Goal: Task Accomplishment & Management: Manage account settings

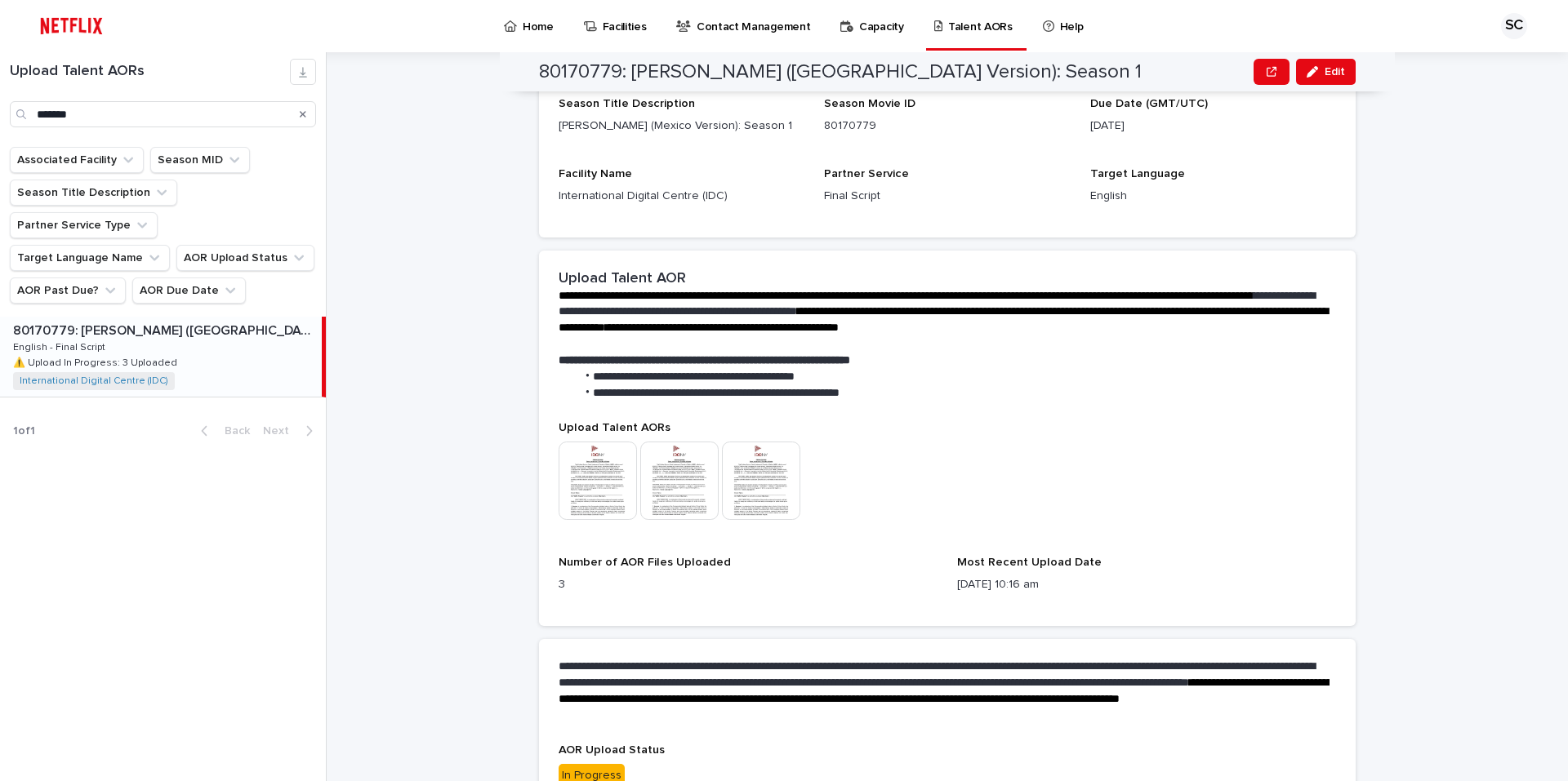
scroll to position [234, 0]
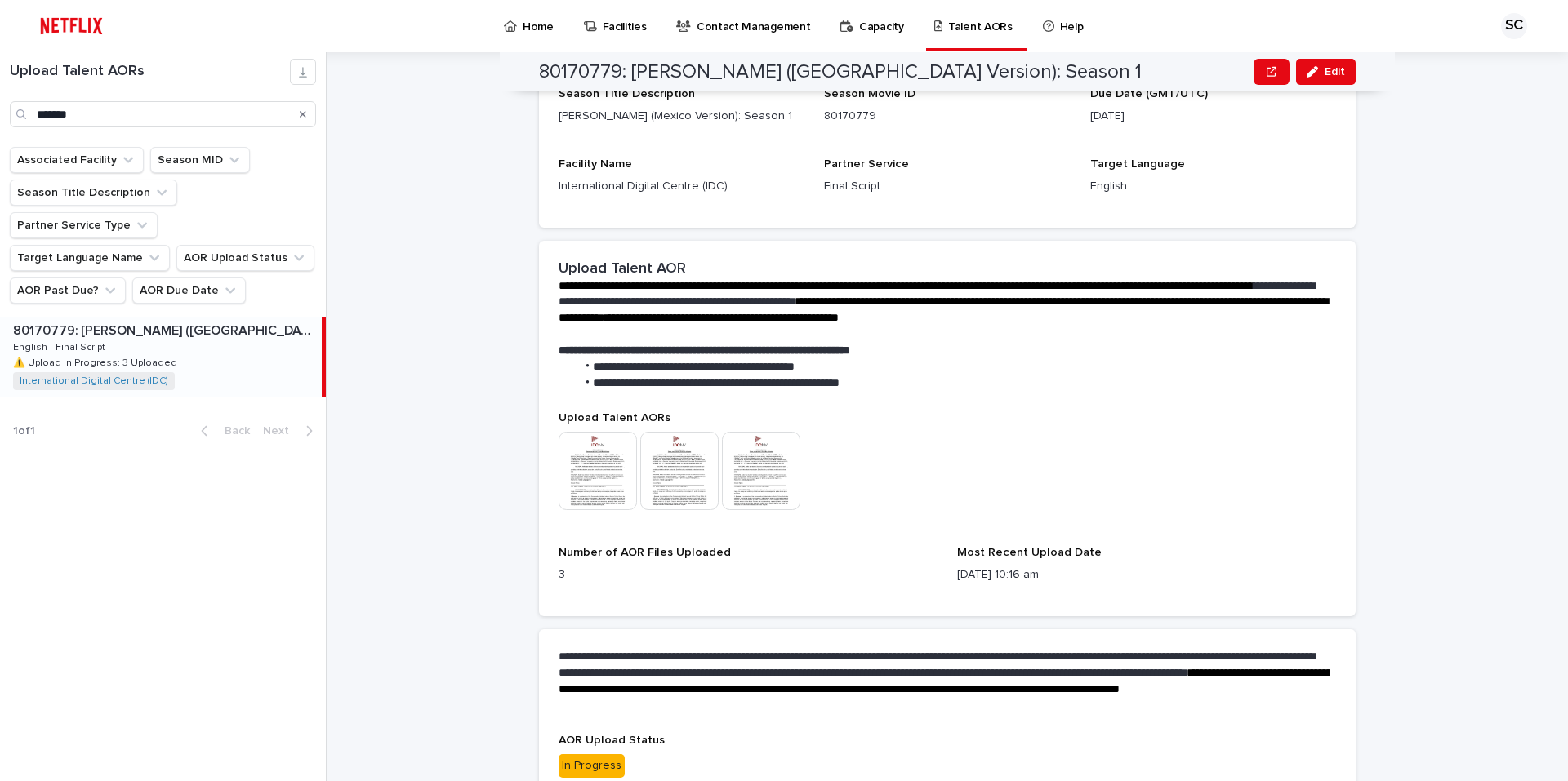
drag, startPoint x: 1324, startPoint y: 82, endPoint x: 1207, endPoint y: 171, distance: 147.0
click at [1324, 82] on button "Edit" at bounding box center [1326, 72] width 60 height 26
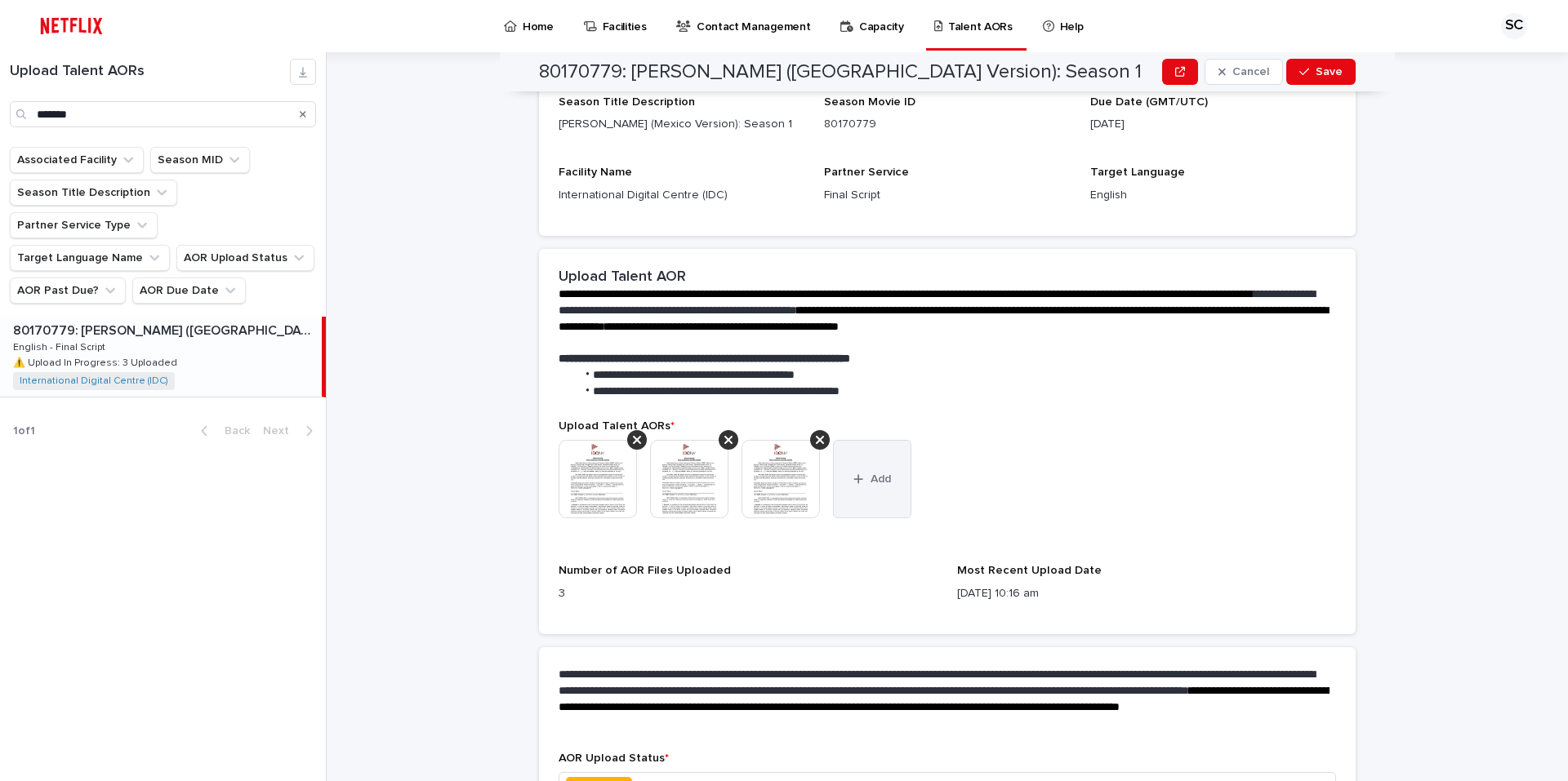
drag, startPoint x: 889, startPoint y: 457, endPoint x: 873, endPoint y: 458, distance: 16.0
click at [888, 460] on button "Add" at bounding box center [872, 479] width 79 height 79
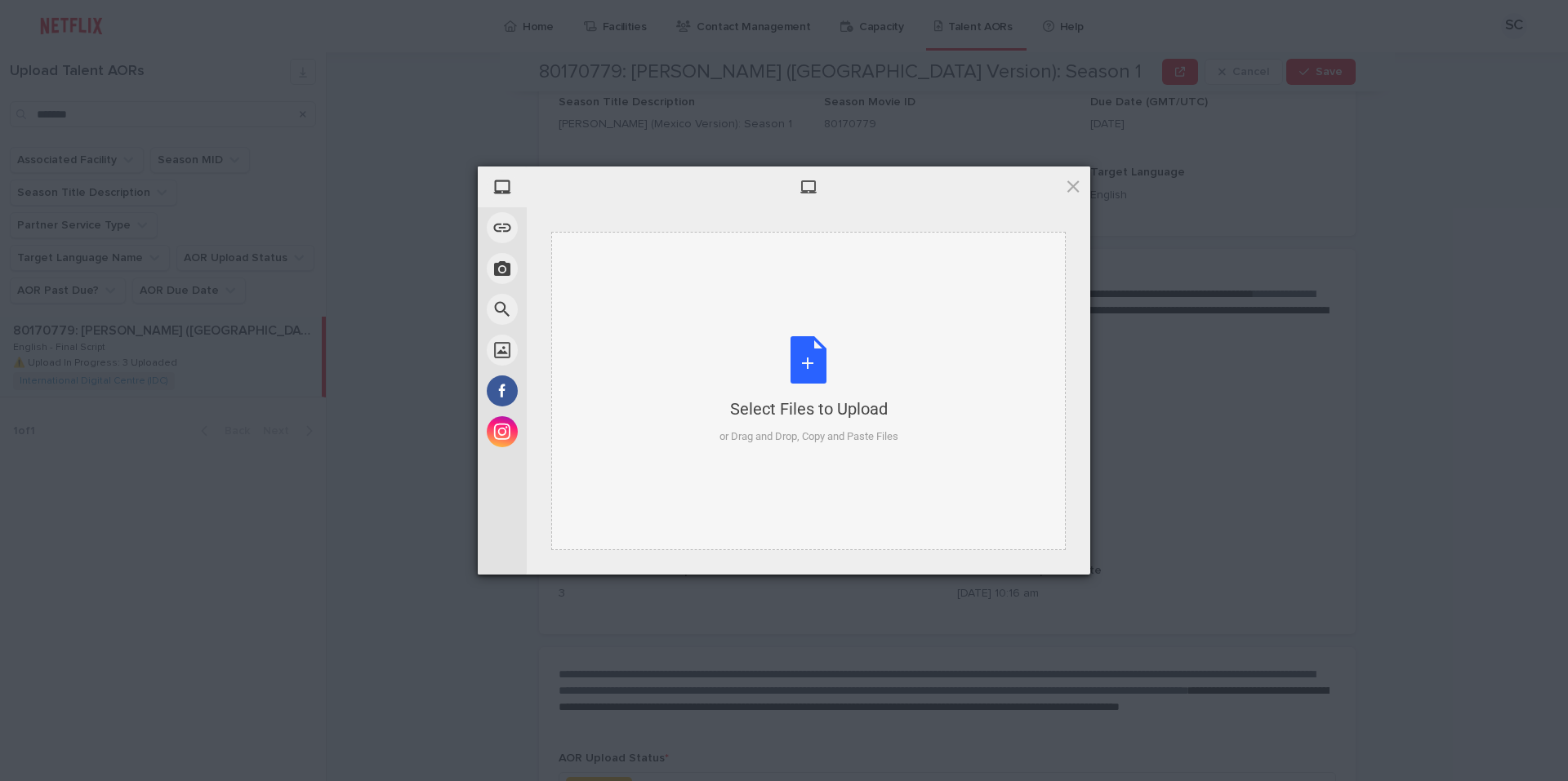
click at [800, 355] on div "Select Files to Upload or Drag and Drop, Copy and Paste Files" at bounding box center [809, 391] width 179 height 109
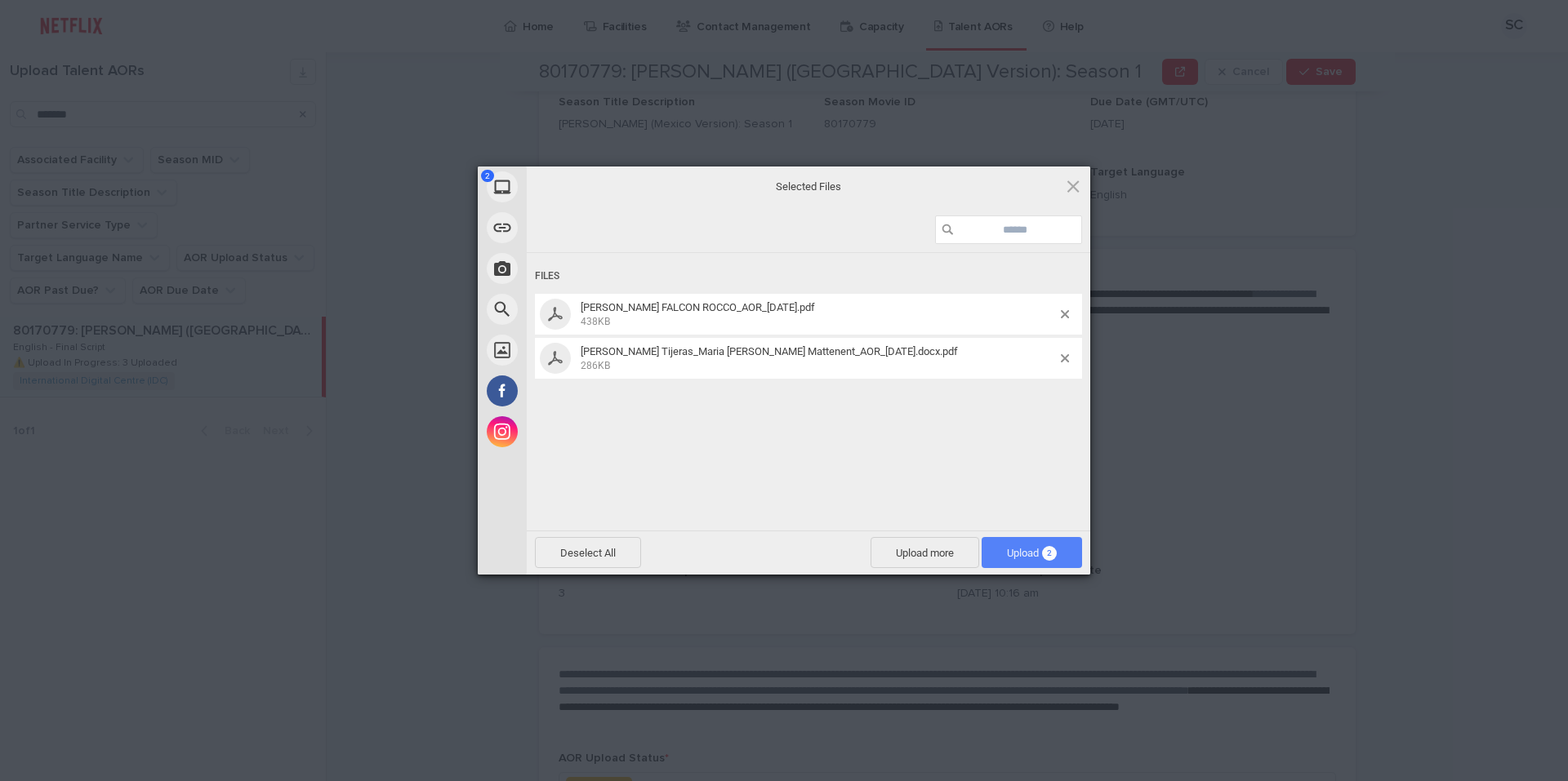
click at [1012, 547] on span "Upload 2" at bounding box center [1032, 553] width 50 height 12
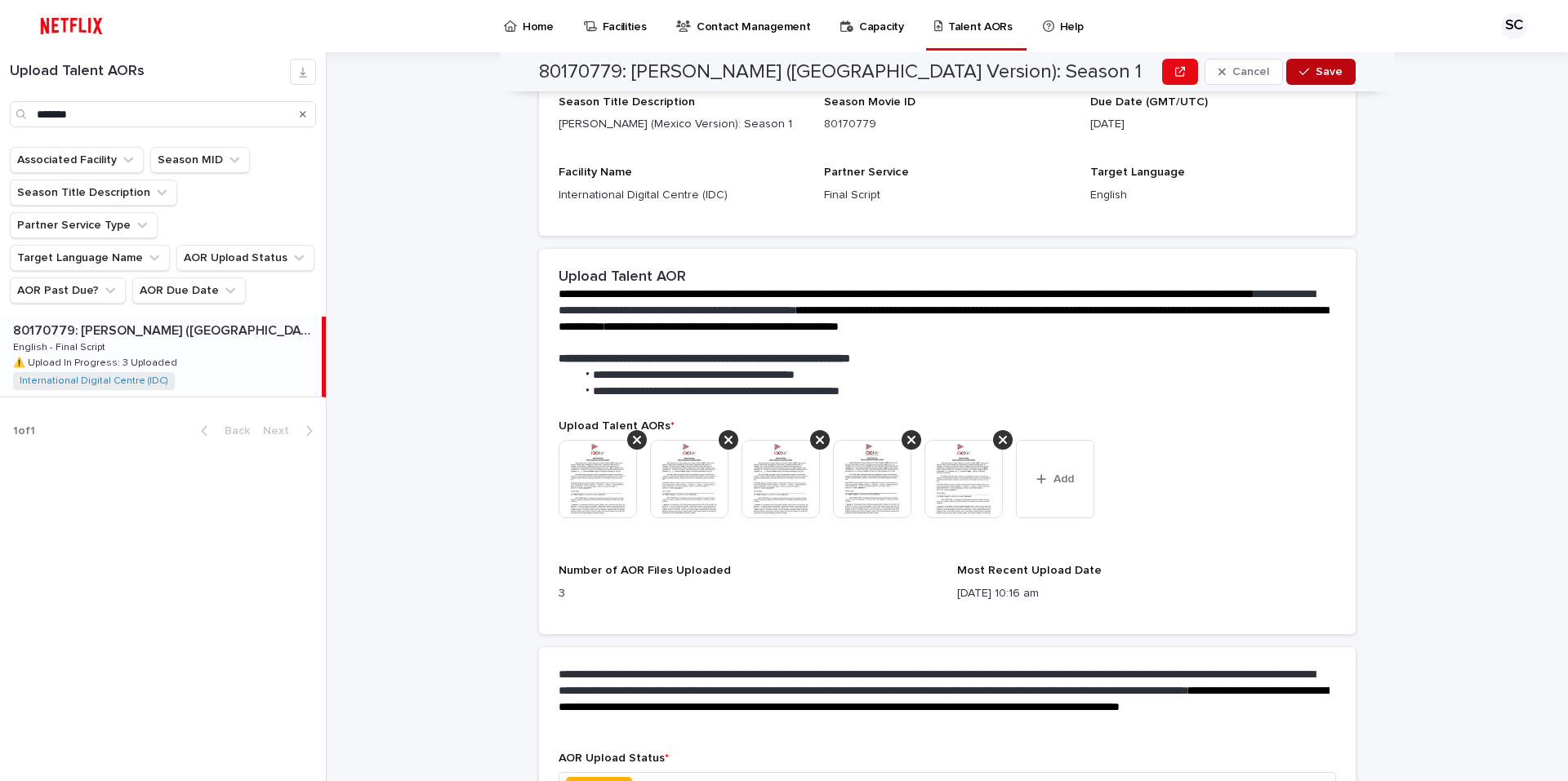
click at [1301, 73] on icon "button" at bounding box center [1304, 72] width 10 height 7
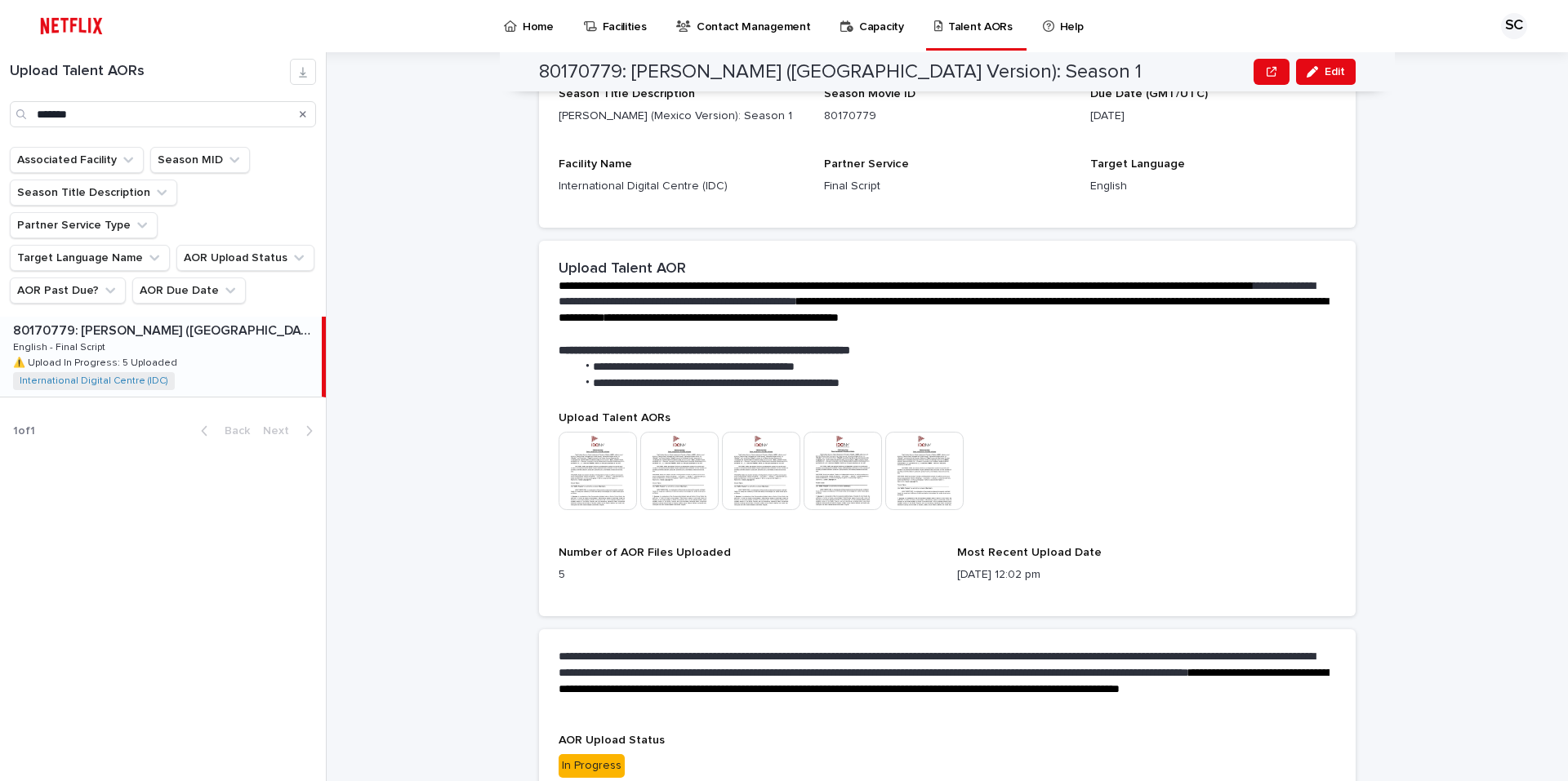
click at [610, 461] on img at bounding box center [598, 471] width 79 height 79
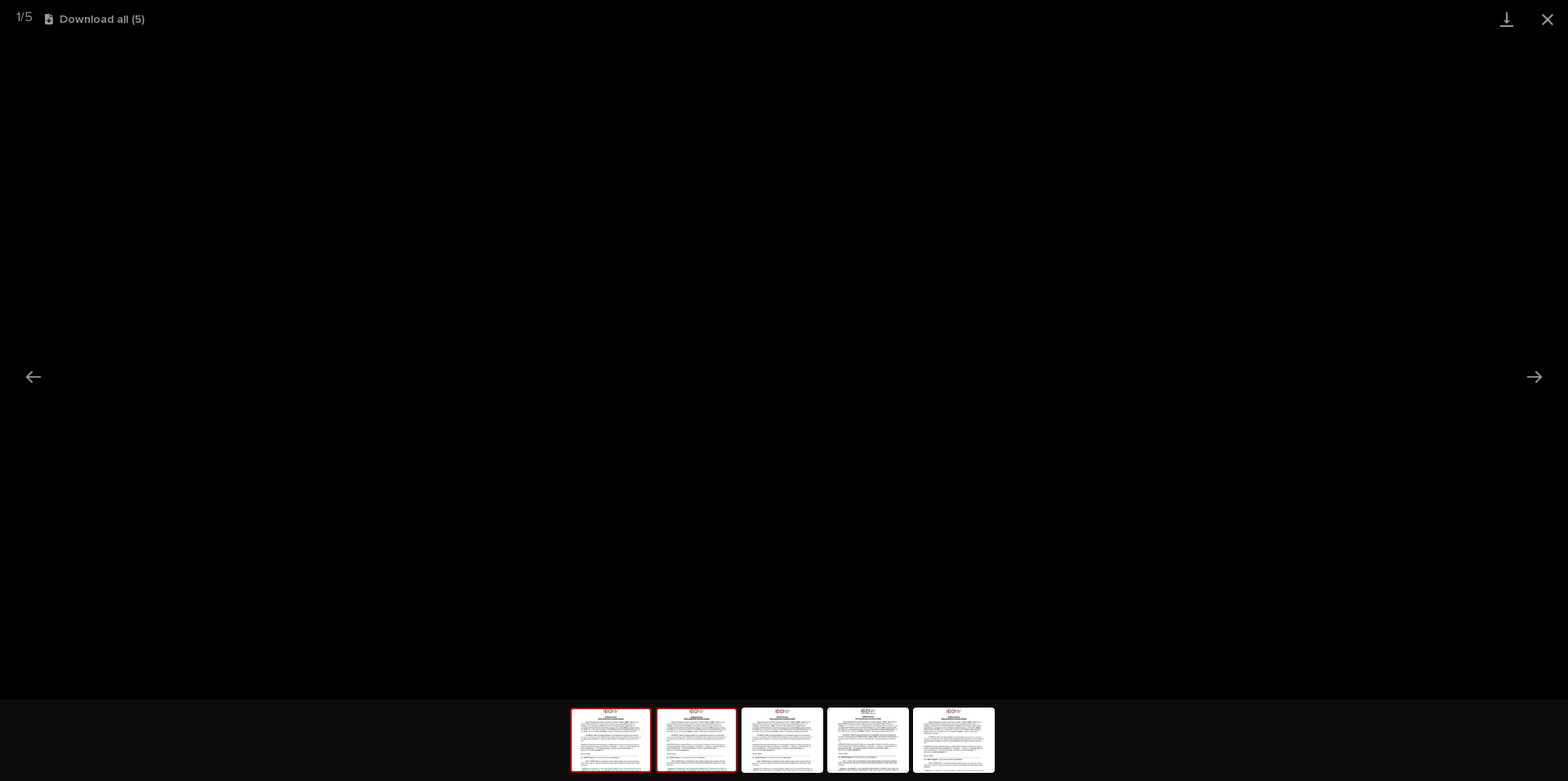
click at [693, 735] on img at bounding box center [697, 740] width 79 height 62
click at [633, 735] on img at bounding box center [611, 740] width 79 height 62
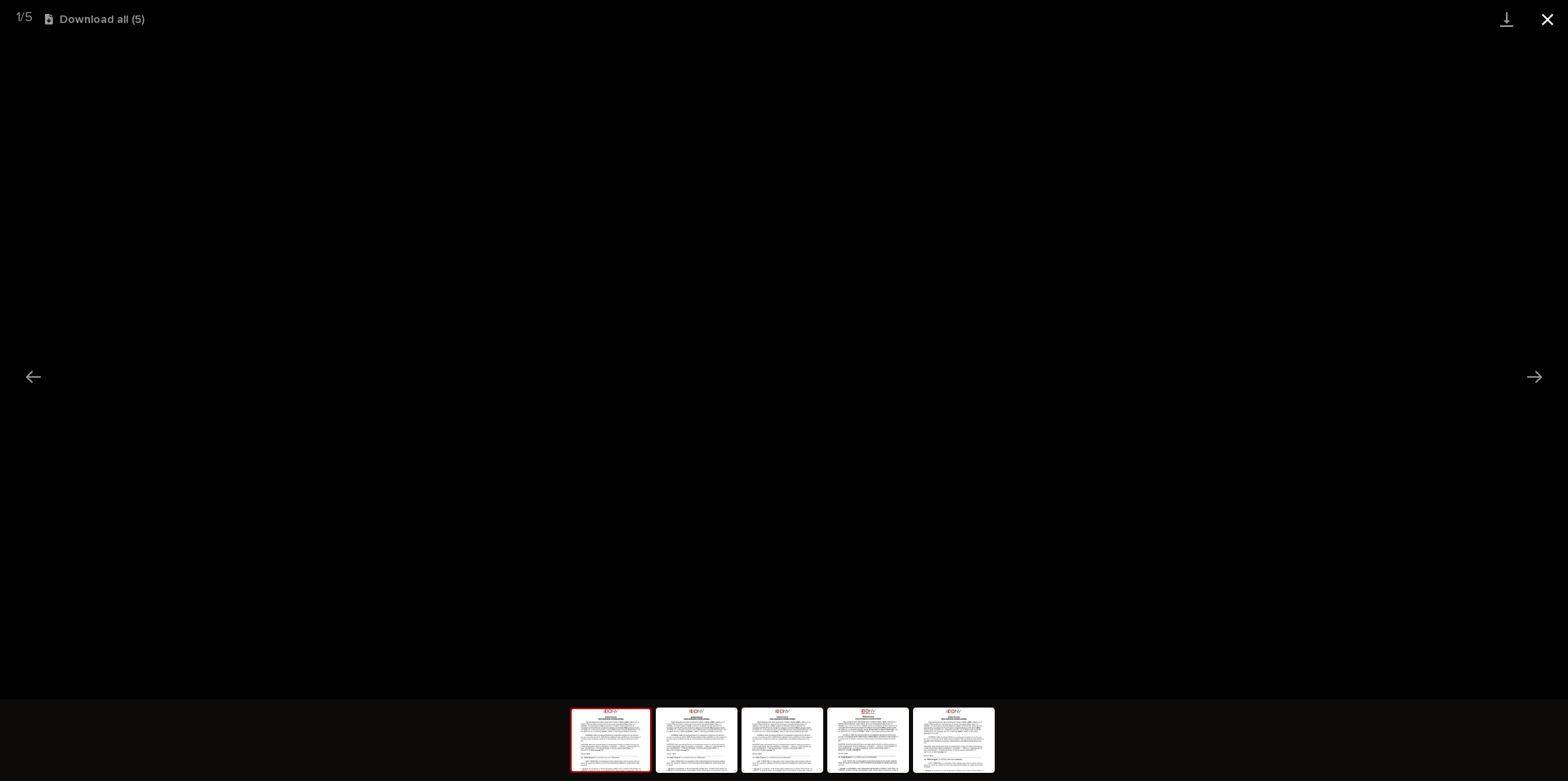
click at [1551, 18] on button "Close gallery" at bounding box center [1547, 19] width 41 height 38
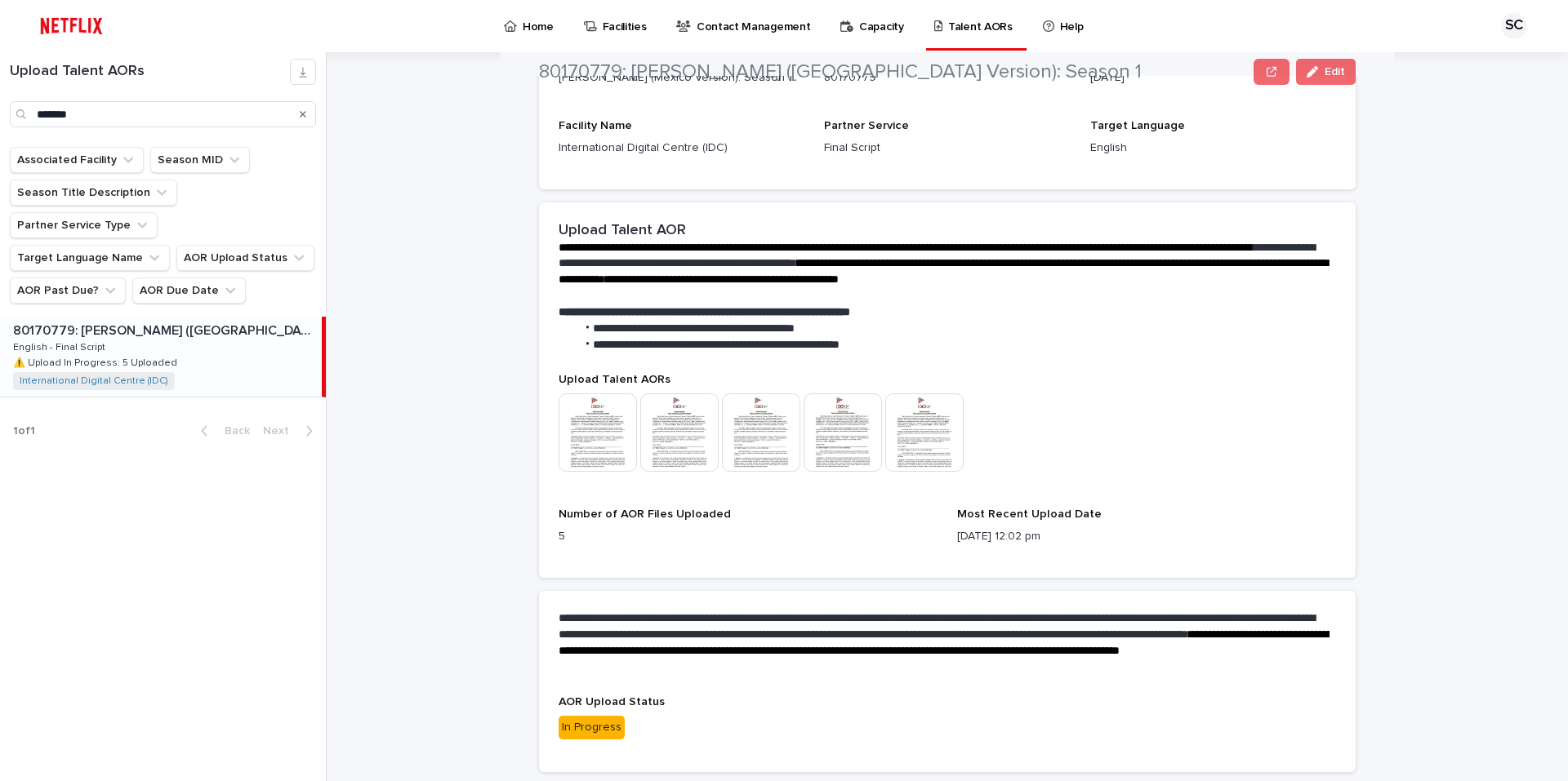
scroll to position [316, 0]
